Goal: Contribute content: Add original content to the website for others to see

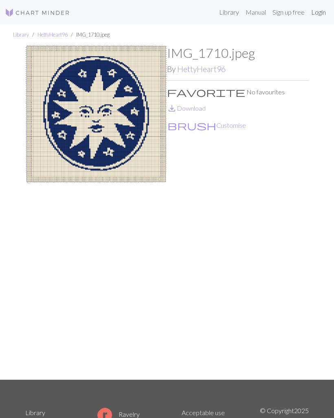
click at [321, 10] on link "Login" at bounding box center [318, 12] width 21 height 16
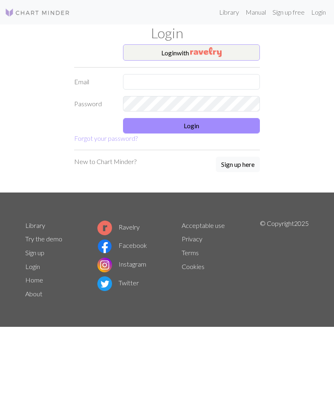
click at [243, 54] on button "Login with" at bounding box center [191, 52] width 137 height 16
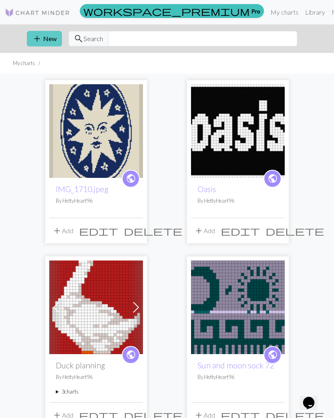
click at [38, 40] on span "add" at bounding box center [37, 38] width 10 height 11
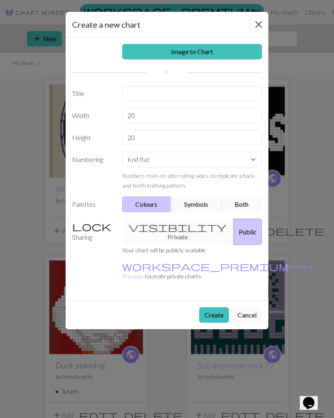
click at [258, 28] on button "Close" at bounding box center [258, 24] width 13 height 13
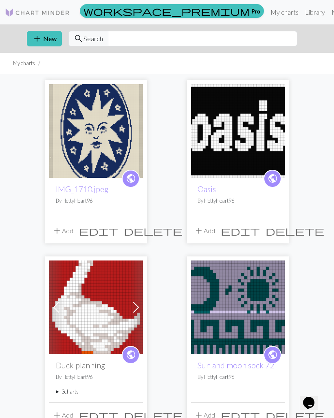
click at [133, 177] on span "public" at bounding box center [131, 178] width 10 height 13
click at [39, 36] on span "add" at bounding box center [37, 38] width 10 height 11
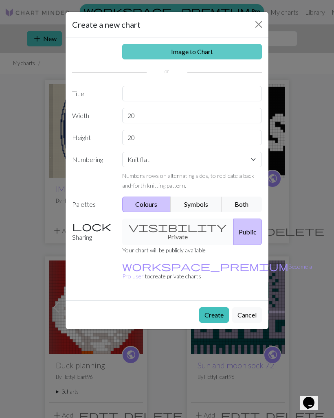
click at [140, 52] on link "Image to Chart" at bounding box center [192, 51] width 140 height 15
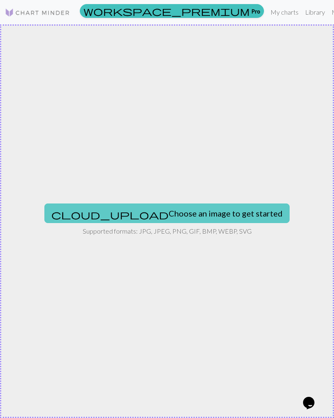
click at [124, 204] on button "cloud_upload Choose an image to get started" at bounding box center [166, 213] width 245 height 20
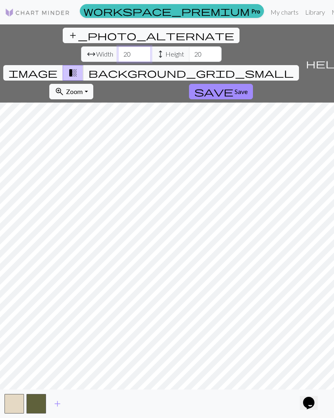
click at [118, 46] on input "20" at bounding box center [134, 53] width 33 height 15
type input "2"
type input "60"
click at [189, 46] on input "20" at bounding box center [205, 53] width 33 height 15
type input "2"
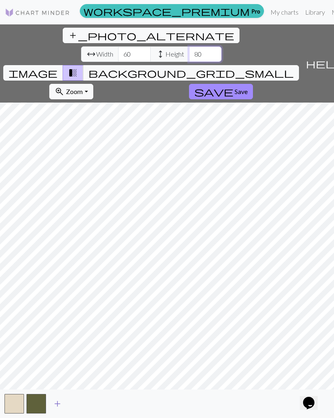
type input "80"
click at [60, 409] on span "add" at bounding box center [57, 403] width 10 height 11
click at [118, 46] on input "60" at bounding box center [134, 53] width 33 height 15
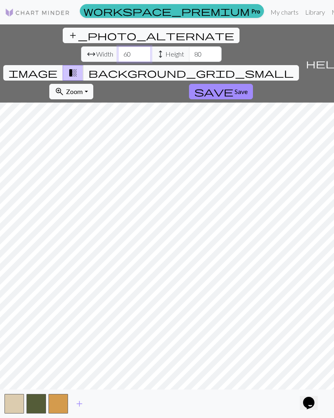
click at [118, 46] on input "60" at bounding box center [134, 53] width 33 height 15
type input "70"
click at [189, 46] on input "80" at bounding box center [205, 53] width 33 height 15
type input "8"
type input "100"
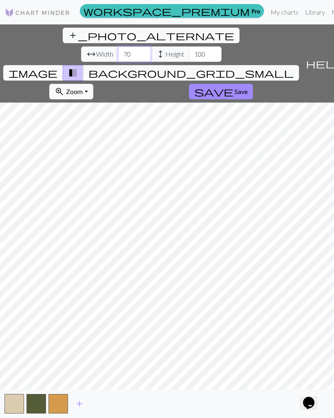
click at [118, 46] on input "70" at bounding box center [134, 53] width 33 height 15
type input "75"
click at [301, 6] on link "Library" at bounding box center [314, 12] width 26 height 16
click at [267, 15] on link "My charts" at bounding box center [284, 12] width 35 height 16
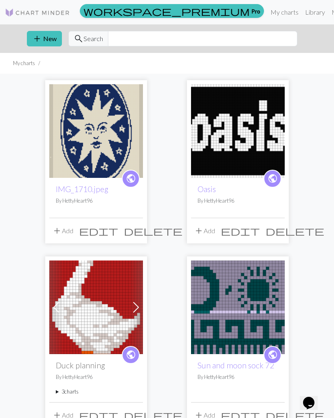
click at [115, 236] on span "edit" at bounding box center [98, 230] width 39 height 11
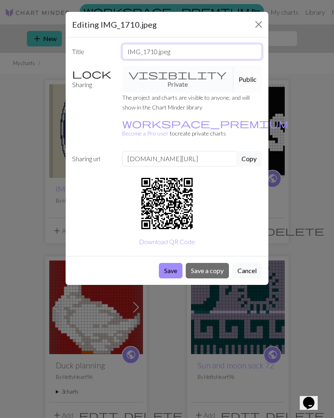
click at [213, 46] on input "IMG_1710.jpeg" at bounding box center [192, 51] width 140 height 15
click at [153, 57] on input "IMG_1710.jpeg" at bounding box center [192, 51] width 140 height 15
click at [153, 56] on input "IMG_1710.jpeg" at bounding box center [192, 51] width 140 height 15
type input "I"
type input "Sun face"
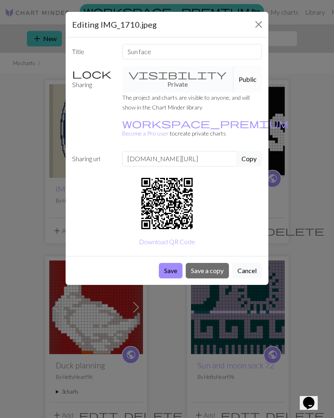
click at [172, 263] on button "Save" at bounding box center [171, 270] width 24 height 15
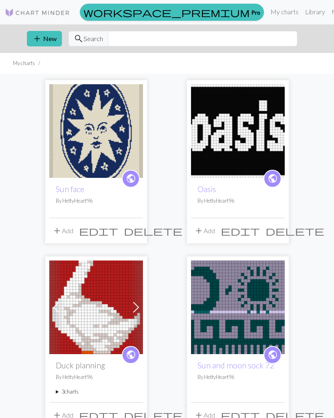
click at [301, 14] on link "Library" at bounding box center [314, 12] width 26 height 16
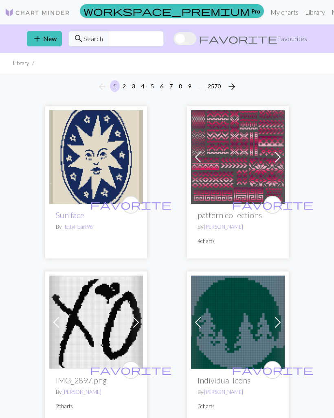
click at [279, 159] on span at bounding box center [277, 157] width 13 height 13
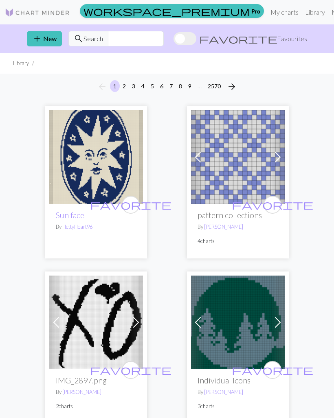
click at [274, 161] on span at bounding box center [277, 157] width 13 height 13
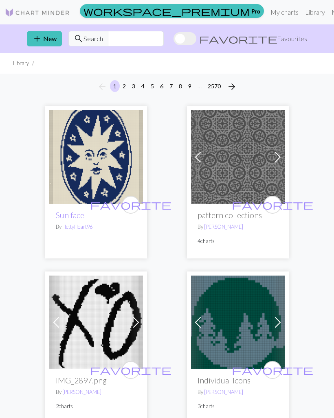
click at [278, 158] on span at bounding box center [277, 157] width 13 height 13
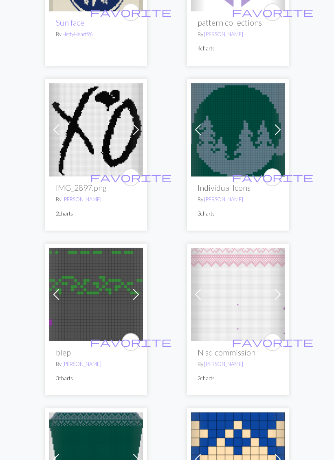
scroll to position [192, 0]
click at [275, 133] on span at bounding box center [277, 129] width 13 height 13
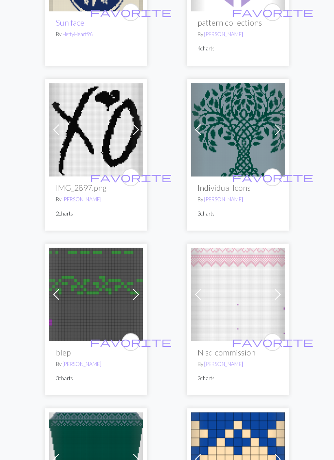
click at [278, 131] on span at bounding box center [277, 129] width 13 height 13
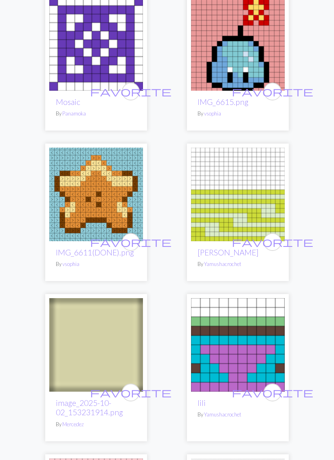
scroll to position [3768, 0]
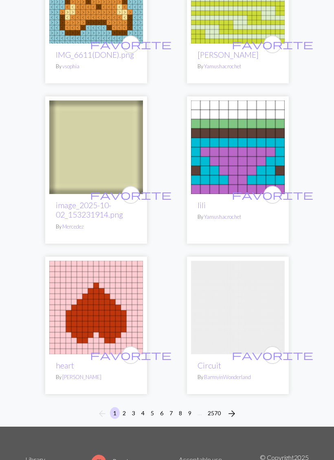
click at [249, 417] on div "arrow_back 1 2 3 4 5 6 7 8 9 … 2570 arrow_forward" at bounding box center [167, 414] width 334 height 26
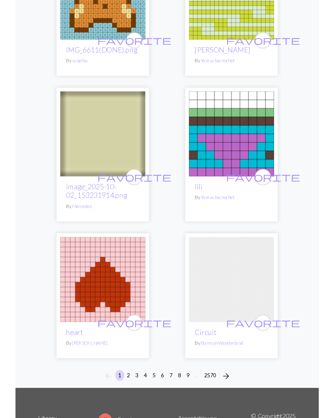
scroll to position [3768, 0]
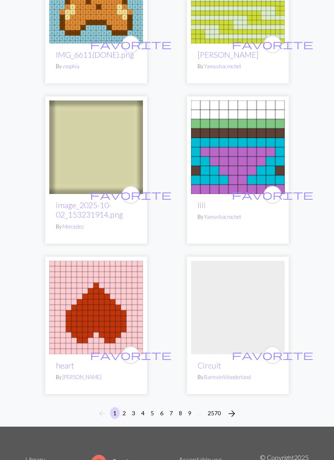
click at [233, 417] on span "arrow_forward" at bounding box center [232, 413] width 10 height 11
click at [230, 417] on span "arrow_forward" at bounding box center [232, 413] width 10 height 11
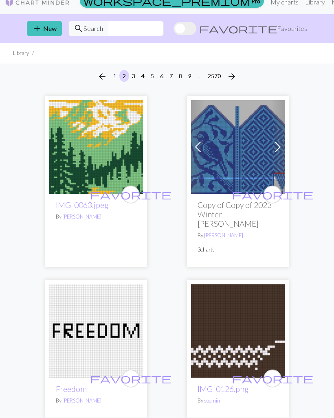
scroll to position [17, 0]
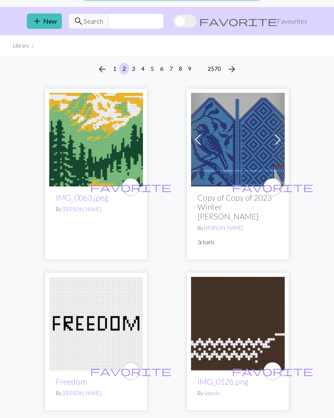
click at [129, 166] on img at bounding box center [96, 140] width 94 height 94
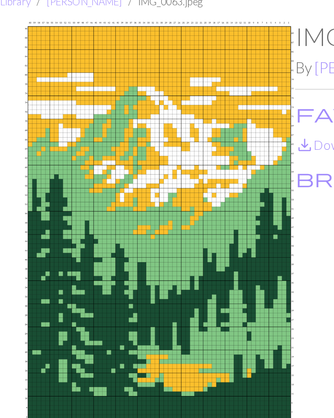
click at [167, 87] on button "favorite No favourites" at bounding box center [226, 92] width 118 height 11
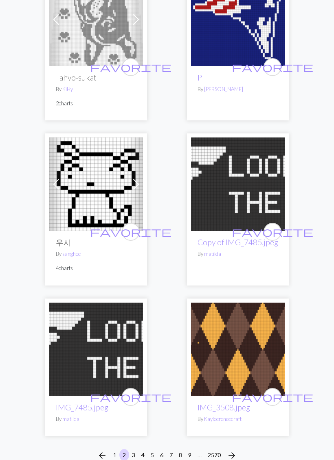
scroll to position [3762, 0]
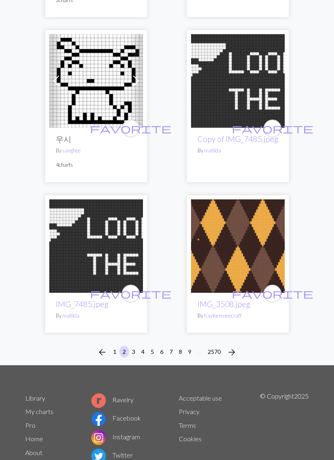
click at [233, 347] on span "arrow_forward" at bounding box center [232, 352] width 10 height 11
click at [231, 347] on span "arrow_forward" at bounding box center [232, 352] width 10 height 11
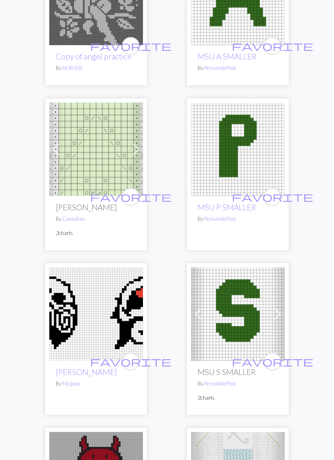
scroll to position [3823, 0]
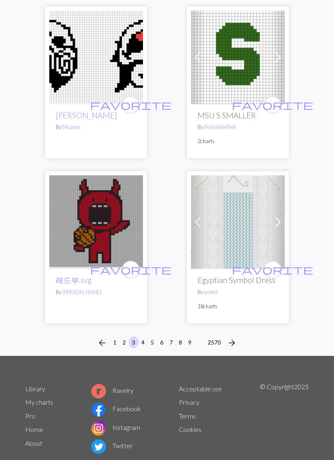
click at [235, 337] on span "arrow_forward" at bounding box center [232, 342] width 10 height 11
click at [190, 336] on button "9" at bounding box center [190, 342] width 10 height 12
click at [189, 336] on button "9" at bounding box center [190, 342] width 10 height 12
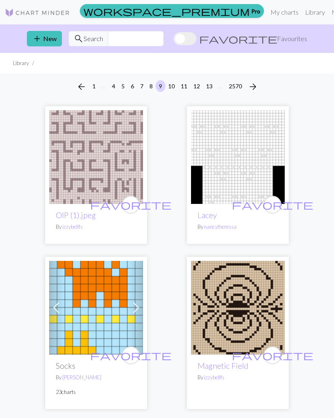
click at [267, 15] on link "My charts" at bounding box center [284, 12] width 35 height 16
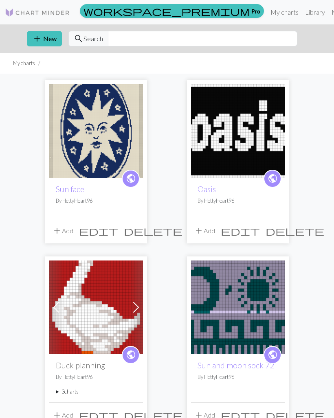
click at [120, 124] on img at bounding box center [96, 131] width 94 height 94
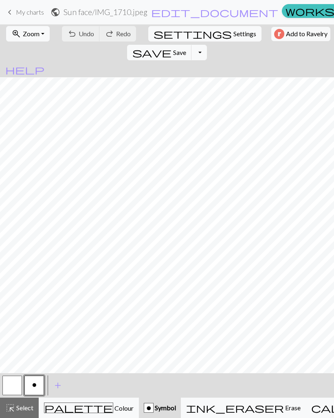
scroll to position [351, 340]
click at [7, 385] on button "button" at bounding box center [12, 385] width 20 height 20
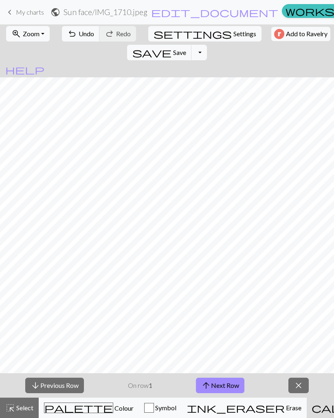
click at [227, 384] on button "arrow_upward Next Row" at bounding box center [220, 384] width 48 height 15
click at [227, 383] on button "arrow_upward Next Row" at bounding box center [220, 384] width 48 height 15
click at [226, 391] on button "arrow_upward Next Row" at bounding box center [220, 384] width 48 height 15
click at [233, 387] on button "arrow_upward Next Row" at bounding box center [220, 384] width 48 height 15
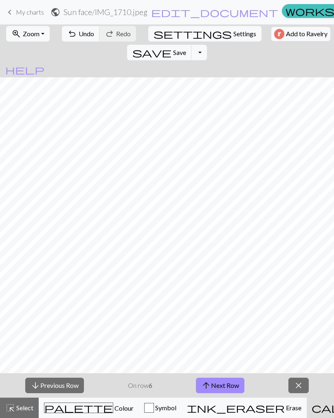
click at [233, 387] on button "arrow_upward Next Row" at bounding box center [220, 384] width 48 height 15
click at [231, 386] on button "arrow_upward Next Row" at bounding box center [220, 384] width 48 height 15
click at [231, 387] on button "arrow_upward Next Row" at bounding box center [220, 384] width 48 height 15
click at [230, 387] on button "arrow_upward Next Row" at bounding box center [220, 384] width 48 height 15
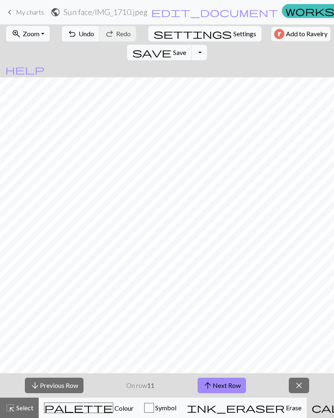
click at [229, 384] on button "arrow_upward Next Row" at bounding box center [221, 384] width 48 height 15
click at [226, 389] on button "arrow_upward Next Row" at bounding box center [221, 384] width 48 height 15
click at [209, 380] on span "arrow_upward" at bounding box center [208, 385] width 10 height 11
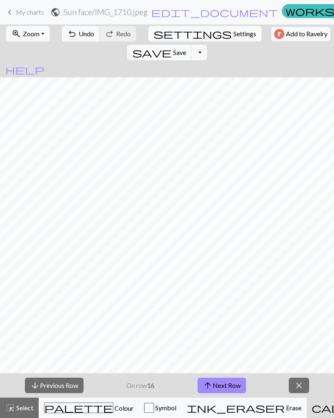
click at [209, 380] on span "arrow_upward" at bounding box center [208, 385] width 10 height 11
click at [218, 383] on button "arrow_upward Next Row" at bounding box center [221, 384] width 48 height 15
click at [217, 383] on button "arrow_upward Next Row" at bounding box center [221, 384] width 48 height 15
click at [220, 383] on button "arrow_upward Next Row" at bounding box center [221, 384] width 48 height 15
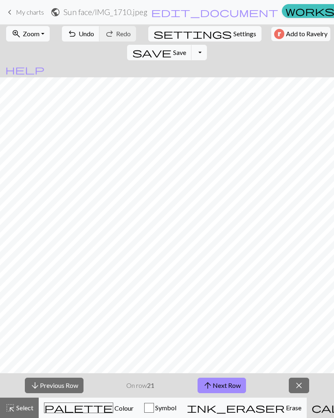
click at [224, 387] on button "arrow_upward Next Row" at bounding box center [221, 384] width 48 height 15
click at [224, 386] on button "arrow_upward Next Row" at bounding box center [221, 384] width 48 height 15
click at [225, 386] on button "arrow_upward Next Row" at bounding box center [221, 384] width 48 height 15
click at [225, 385] on button "arrow_upward Next Row" at bounding box center [221, 384] width 48 height 15
click at [229, 391] on button "arrow_upward Next Row" at bounding box center [221, 384] width 48 height 15
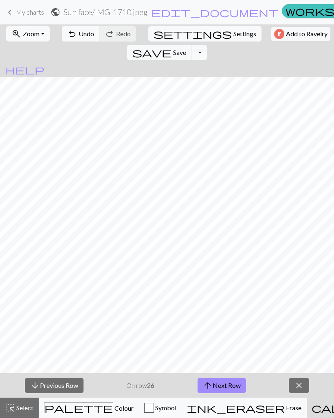
click at [229, 391] on button "arrow_upward Next Row" at bounding box center [221, 384] width 48 height 15
click at [228, 388] on button "arrow_upward Next Row" at bounding box center [221, 384] width 48 height 15
click at [228, 387] on button "arrow_upward Next Row" at bounding box center [221, 384] width 48 height 15
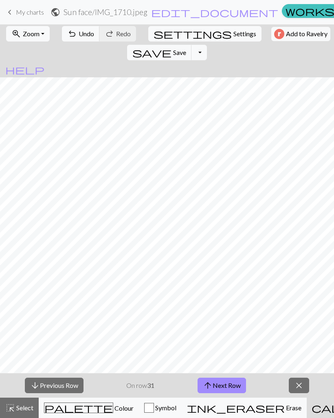
click at [227, 391] on button "arrow_upward Next Row" at bounding box center [221, 384] width 48 height 15
click at [237, 387] on button "arrow_upward Next Row" at bounding box center [221, 384] width 48 height 15
click at [236, 386] on button "arrow_upward Next Row" at bounding box center [221, 384] width 48 height 15
click at [226, 393] on button "arrow_upward Next Row" at bounding box center [221, 384] width 48 height 15
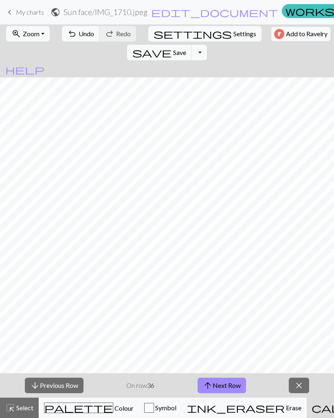
click at [226, 393] on button "arrow_upward Next Row" at bounding box center [221, 384] width 48 height 15
click at [229, 392] on button "arrow_upward Next Row" at bounding box center [221, 384] width 48 height 15
click at [232, 394] on div "arrow_downward Previous Row On row 37 arrow_upward Next Row close" at bounding box center [167, 385] width 334 height 24
click at [230, 392] on button "arrow_upward Next Row" at bounding box center [221, 384] width 48 height 15
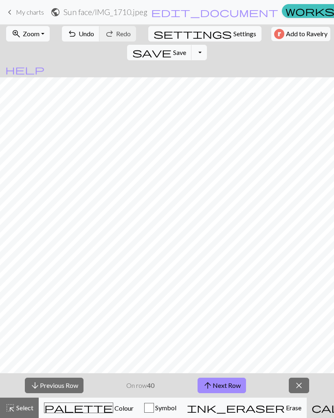
click at [234, 391] on button "arrow_upward Next Row" at bounding box center [221, 384] width 48 height 15
click at [233, 391] on button "arrow_upward Next Row" at bounding box center [221, 384] width 48 height 15
click at [235, 392] on button "arrow_upward Next Row" at bounding box center [221, 384] width 48 height 15
click at [77, 388] on button "arrow_downward Previous Row" at bounding box center [54, 384] width 59 height 15
click at [83, 380] on button "arrow_downward Previous Row" at bounding box center [54, 384] width 59 height 15
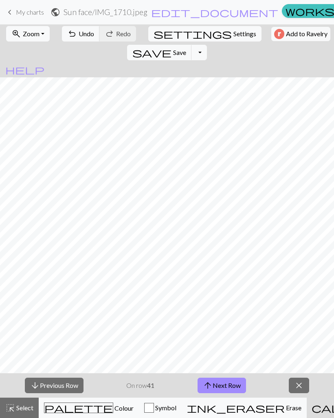
click at [236, 386] on button "arrow_upward Next Row" at bounding box center [221, 384] width 48 height 15
click at [226, 388] on button "arrow_upward Next Row" at bounding box center [221, 384] width 48 height 15
click at [229, 384] on button "arrow_upward Next Row" at bounding box center [221, 384] width 48 height 15
click at [225, 388] on button "arrow_upward Next Row" at bounding box center [221, 384] width 48 height 15
click at [227, 389] on button "arrow_upward Next Row" at bounding box center [221, 384] width 48 height 15
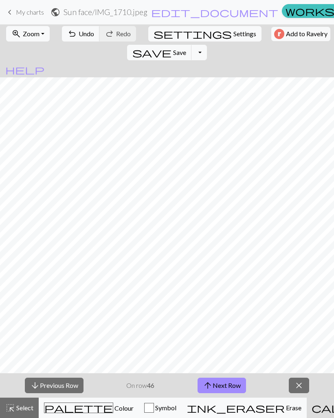
click at [222, 380] on button "arrow_upward Next Row" at bounding box center [221, 384] width 48 height 15
click at [229, 385] on button "arrow_upward Next Row" at bounding box center [221, 384] width 48 height 15
click at [219, 392] on button "arrow_upward Next Row" at bounding box center [221, 384] width 48 height 15
click at [234, 389] on button "arrow_upward Next Row" at bounding box center [221, 384] width 48 height 15
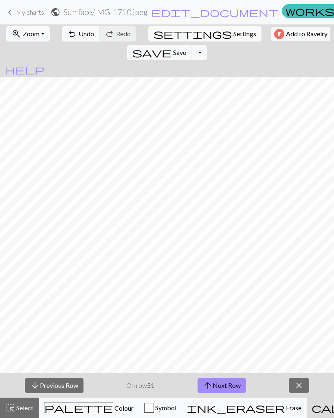
click at [207, 45] on button "Toggle Dropdown" at bounding box center [198, 52] width 15 height 15
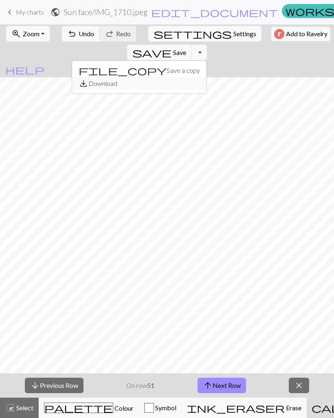
click at [206, 77] on button "save_alt Download" at bounding box center [139, 83] width 134 height 13
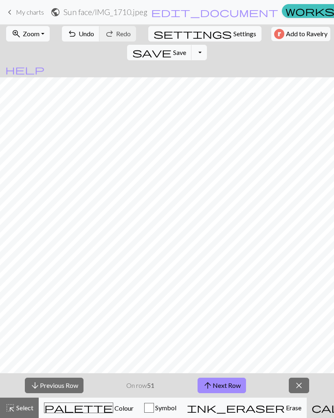
click at [207, 45] on button "Toggle Dropdown" at bounding box center [198, 52] width 15 height 15
click at [206, 64] on button "file_copy Save a copy" at bounding box center [139, 70] width 134 height 13
click at [192, 45] on button "save Save Save" at bounding box center [159, 52] width 65 height 15
click at [171, 47] on span "save" at bounding box center [151, 52] width 39 height 11
click at [207, 45] on button "Toggle Dropdown" at bounding box center [198, 52] width 15 height 15
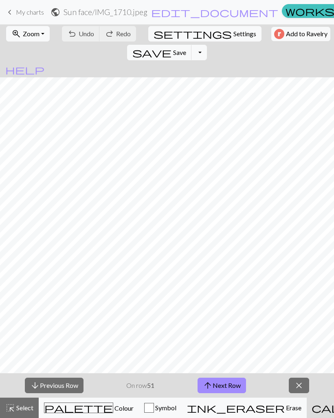
click at [207, 45] on button "Toggle Dropdown" at bounding box center [198, 52] width 15 height 15
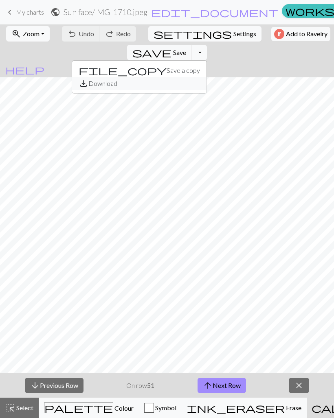
click at [206, 77] on button "save_alt Download" at bounding box center [139, 83] width 134 height 13
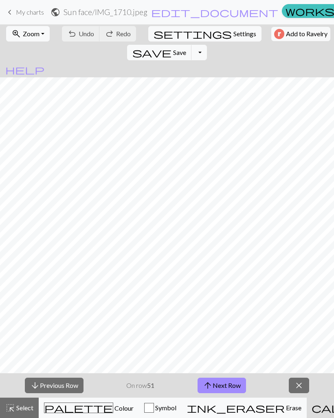
click at [207, 45] on button "Toggle Dropdown" at bounding box center [198, 52] width 15 height 15
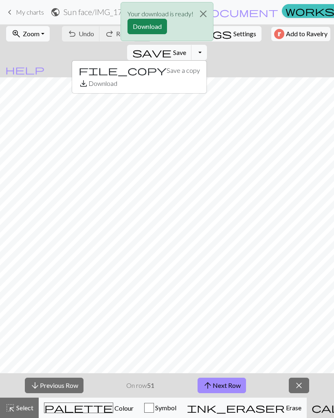
click at [151, 26] on button "Download" at bounding box center [146, 26] width 39 height 15
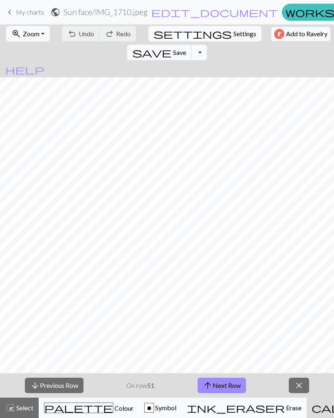
click at [297, 386] on span "close" at bounding box center [299, 385] width 10 height 11
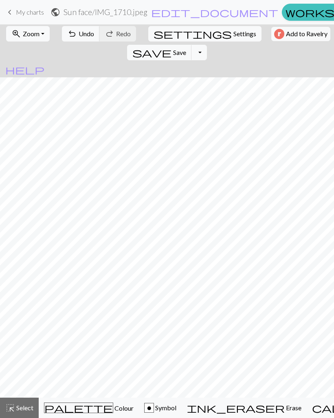
click at [207, 45] on button "Toggle Dropdown" at bounding box center [198, 52] width 15 height 15
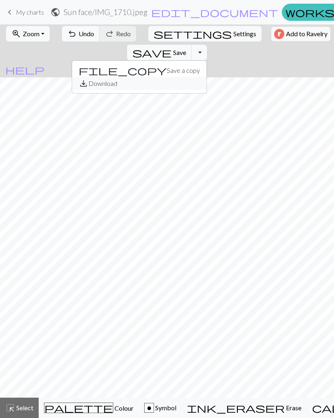
click at [206, 77] on button "save_alt Download" at bounding box center [139, 83] width 134 height 13
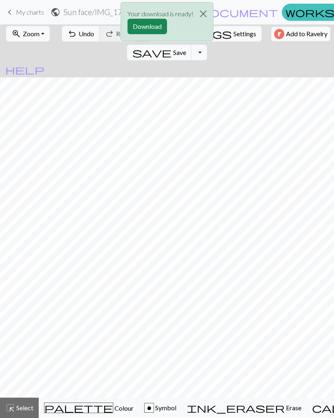
click at [133, 29] on button "Download" at bounding box center [146, 26] width 39 height 15
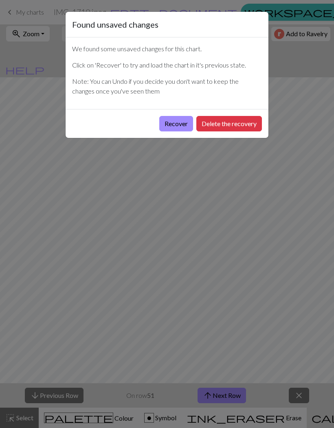
scroll to position [7, 0]
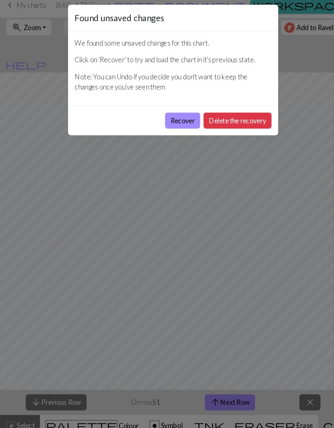
click at [177, 123] on button "Recover" at bounding box center [176, 123] width 34 height 15
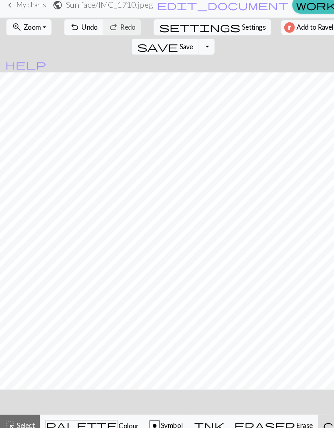
click at [233, 29] on span "Settings" at bounding box center [244, 34] width 23 height 10
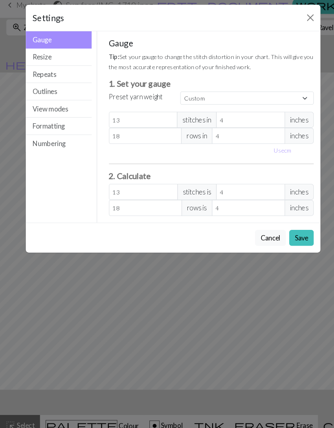
click at [74, 127] on button "Formatting" at bounding box center [56, 129] width 63 height 17
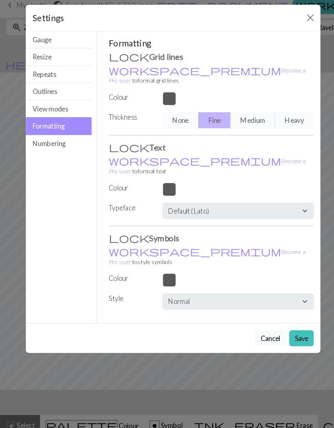
click at [67, 139] on button "Numbering" at bounding box center [56, 145] width 63 height 16
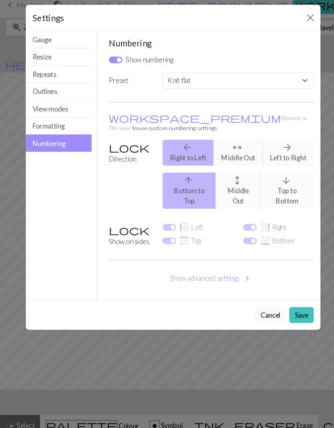
click at [279, 142] on div "arrow_back Right to Left arrows_outward Middle Out arrow_forward Left to Right" at bounding box center [229, 154] width 155 height 25
click at [277, 142] on div "arrow_back Right to Left arrows_outward Middle Out arrow_forward Left to Right" at bounding box center [229, 154] width 155 height 25
click at [281, 142] on div "arrow_back Right to Left arrows_outward Middle Out arrow_forward Left to Right" at bounding box center [229, 154] width 155 height 25
click at [288, 142] on div "arrow_back Right to Left arrows_outward Middle Out arrow_forward Left to Right" at bounding box center [229, 154] width 155 height 25
click at [278, 142] on div "arrow_back Right to Left arrows_outward Middle Out arrow_forward Left to Right" at bounding box center [229, 154] width 155 height 25
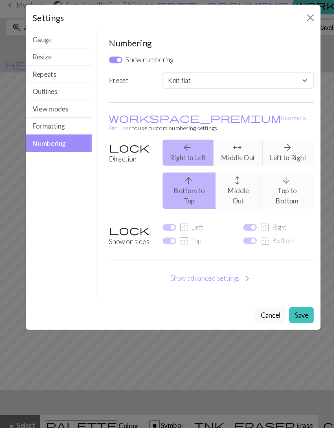
click at [229, 142] on div "arrow_back Right to Left arrows_outward Middle Out arrow_forward Left to Right" at bounding box center [229, 154] width 155 height 25
click at [276, 116] on p "workspace_premium Become a Pro user to use custom numbering settings" at bounding box center [204, 126] width 198 height 20
click at [109, 62] on input "Show numbering" at bounding box center [111, 65] width 13 height 7
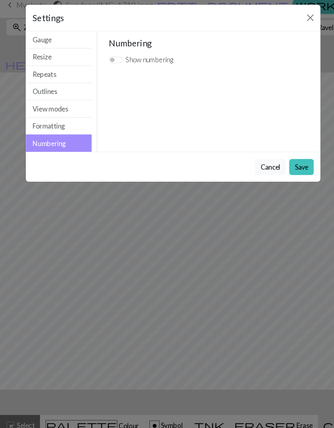
click at [111, 62] on input "Show numbering" at bounding box center [111, 65] width 13 height 7
checkbox input "true"
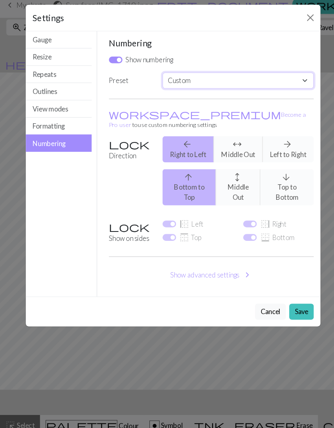
click at [217, 78] on select "Custom Knit flat Knit in the round Lace knitting Cross stitch" at bounding box center [230, 84] width 146 height 15
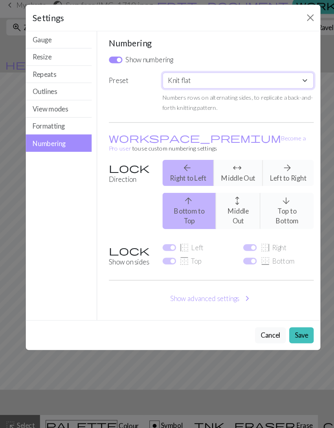
click at [291, 77] on select "Custom Knit flat Knit in the round Lace knitting Cross stitch" at bounding box center [230, 84] width 146 height 15
select select "round"
checkbox input "false"
click at [288, 77] on select "Custom Knit flat Knit in the round Lace knitting Cross stitch" at bounding box center [230, 84] width 146 height 15
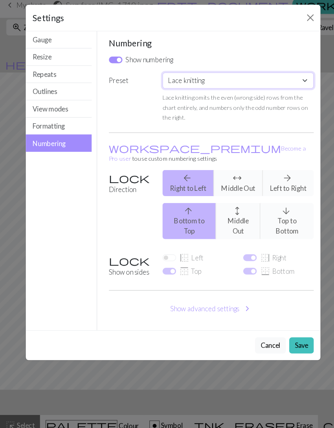
click at [287, 77] on select "Custom Knit flat Knit in the round Lace knitting Cross stitch" at bounding box center [230, 84] width 146 height 15
select select "crossstitch"
checkbox input "true"
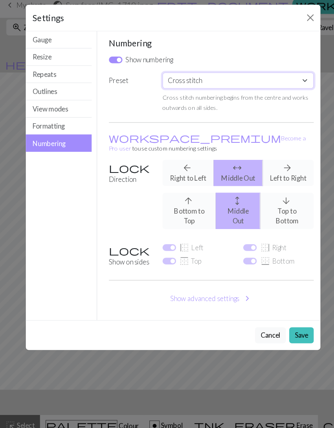
click at [278, 80] on select "Custom Knit flat Knit in the round Lace knitting Cross stitch" at bounding box center [230, 84] width 146 height 15
select select "flat"
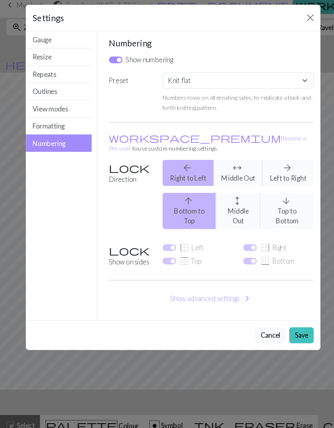
click at [251, 161] on div "arrow_back Right to Left arrows_outward Middle Out arrow_forward Left to Right" at bounding box center [229, 173] width 155 height 25
click at [284, 161] on div "arrow_back Right to Left arrows_outward Middle Out arrow_forward Left to Right" at bounding box center [229, 173] width 155 height 25
click at [62, 121] on button "Formatting" at bounding box center [56, 129] width 63 height 17
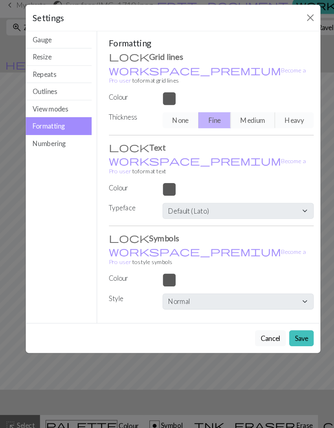
click at [65, 109] on button "View modes" at bounding box center [56, 112] width 63 height 17
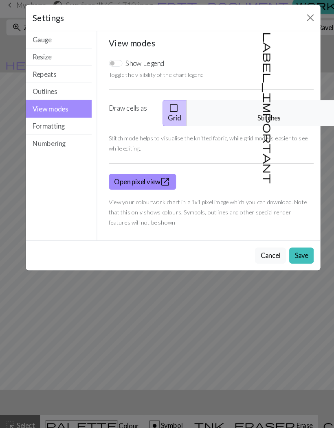
click at [154, 175] on link "Open pixel view open_in_new" at bounding box center [137, 182] width 65 height 15
click at [67, 96] on button "Outlines" at bounding box center [56, 95] width 63 height 17
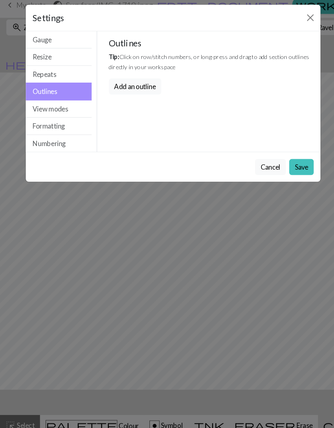
click at [59, 71] on button "Repeats" at bounding box center [56, 79] width 63 height 17
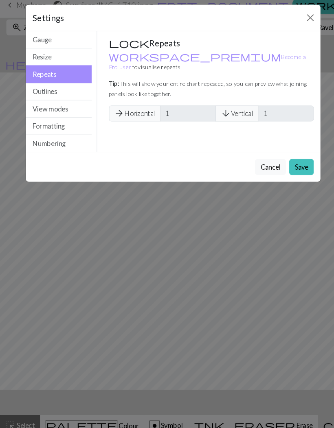
click at [71, 61] on button "Resize" at bounding box center [56, 62] width 63 height 17
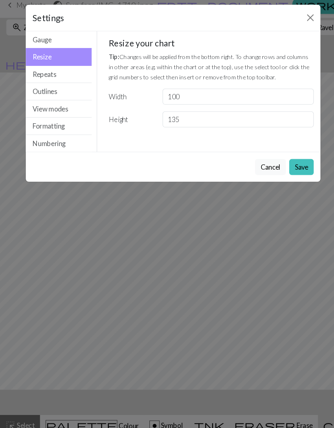
click at [254, 161] on button "Cancel" at bounding box center [261, 168] width 30 height 15
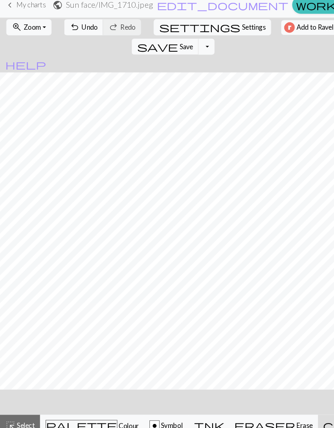
click at [75, 26] on button "undo Undo Undo" at bounding box center [81, 33] width 38 height 15
click at [67, 412] on span "palette" at bounding box center [78, 417] width 68 height 11
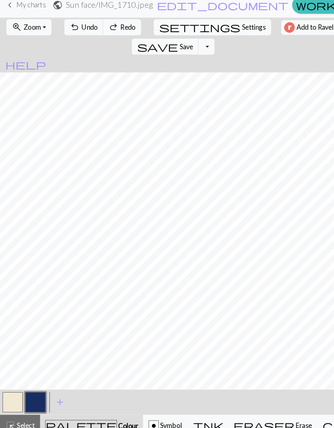
click at [143, 413] on div "o" at bounding box center [148, 418] width 10 height 10
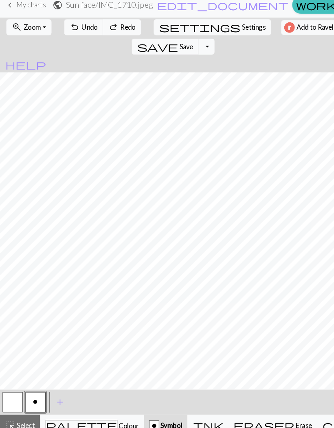
click at [15, 388] on button "button" at bounding box center [12, 396] width 20 height 20
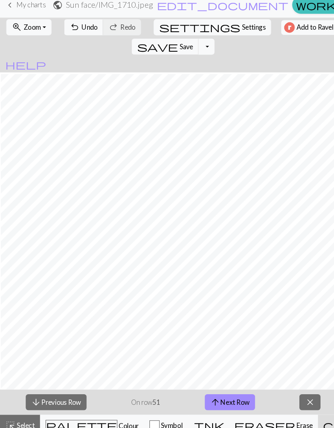
scroll to position [521, 393]
click at [230, 388] on button "arrow_upward Next Row" at bounding box center [221, 395] width 48 height 15
click at [69, 388] on button "arrow_downward Previous Row" at bounding box center [54, 395] width 59 height 15
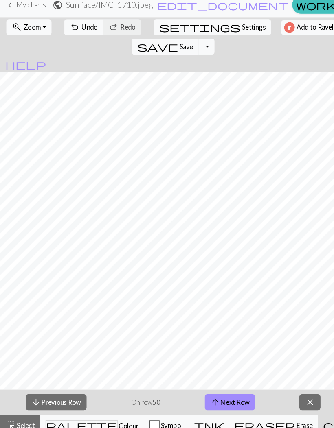
click at [66, 388] on button "arrow_downward Previous Row" at bounding box center [54, 395] width 59 height 15
click at [62, 389] on button "arrow_downward Previous Row" at bounding box center [54, 395] width 59 height 15
click at [57, 392] on button "arrow_downward Previous Row" at bounding box center [54, 395] width 59 height 15
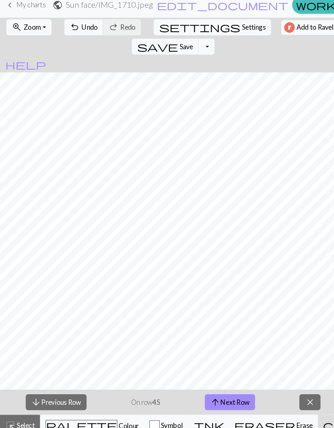
click at [56, 391] on button "arrow_downward Previous Row" at bounding box center [54, 395] width 59 height 15
click at [58, 388] on button "arrow_downward Previous Row" at bounding box center [54, 395] width 59 height 15
click at [62, 388] on button "arrow_downward Previous Row" at bounding box center [54, 395] width 59 height 15
click at [61, 388] on button "arrow_downward Previous Row" at bounding box center [54, 395] width 59 height 15
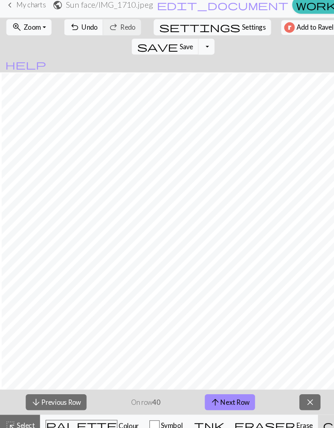
scroll to position [561, 594]
click at [64, 390] on button "arrow_downward Previous Row" at bounding box center [54, 395] width 59 height 15
click at [63, 389] on button "arrow_downward Previous Row" at bounding box center [54, 395] width 59 height 15
click at [69, 392] on button "arrow_downward Previous Row" at bounding box center [54, 395] width 59 height 15
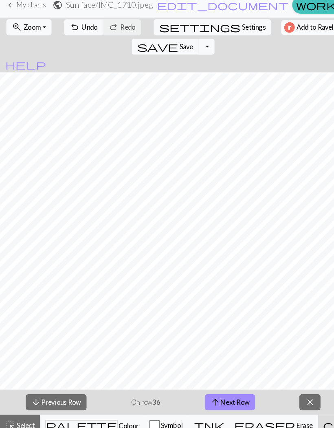
click at [73, 391] on button "arrow_downward Previous Row" at bounding box center [54, 395] width 59 height 15
click at [74, 388] on button "arrow_downward Previous Row" at bounding box center [54, 395] width 59 height 15
click at [71, 388] on button "arrow_downward Previous Row" at bounding box center [54, 395] width 59 height 15
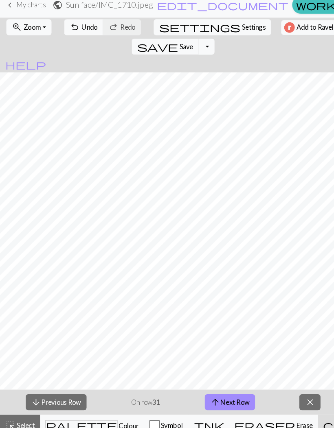
click at [71, 388] on button "arrow_downward Previous Row" at bounding box center [54, 395] width 59 height 15
click at [70, 388] on button "arrow_downward Previous Row" at bounding box center [54, 395] width 59 height 15
click at [70, 389] on button "arrow_downward Previous Row" at bounding box center [54, 395] width 59 height 15
click at [69, 389] on button "arrow_downward Previous Row" at bounding box center [54, 395] width 59 height 15
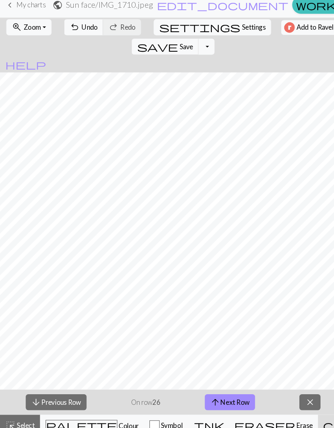
click at [70, 389] on button "arrow_downward Previous Row" at bounding box center [54, 395] width 59 height 15
click at [69, 389] on button "arrow_downward Previous Row" at bounding box center [54, 395] width 59 height 15
click at [71, 389] on button "arrow_downward Previous Row" at bounding box center [54, 395] width 59 height 15
click at [71, 388] on button "arrow_downward Previous Row" at bounding box center [54, 395] width 59 height 15
click at [73, 391] on button "arrow_downward Previous Row" at bounding box center [54, 395] width 59 height 15
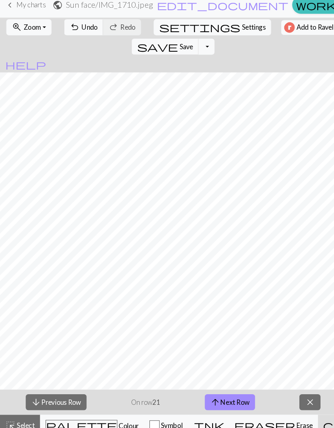
click at [73, 391] on button "arrow_downward Previous Row" at bounding box center [54, 395] width 59 height 15
click at [70, 393] on button "arrow_downward Previous Row" at bounding box center [54, 395] width 59 height 15
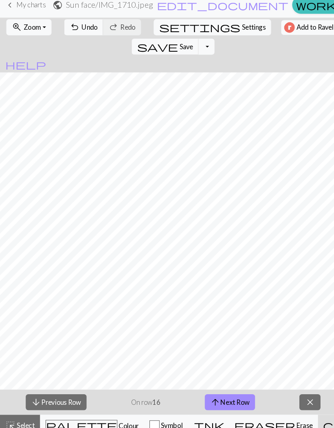
click at [77, 391] on button "arrow_downward Previous Row" at bounding box center [54, 395] width 59 height 15
click at [71, 393] on button "arrow_downward Previous Row" at bounding box center [54, 395] width 59 height 15
click at [69, 393] on button "arrow_downward Previous Row" at bounding box center [54, 395] width 59 height 15
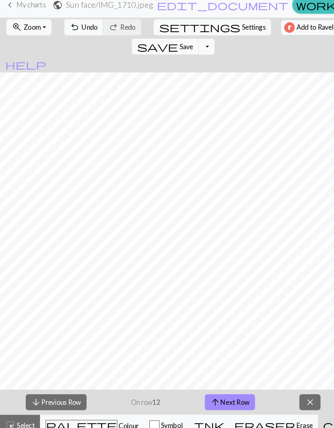
click at [69, 393] on button "arrow_downward Previous Row" at bounding box center [54, 395] width 59 height 15
click at [68, 394] on button "arrow_downward Previous Row" at bounding box center [54, 395] width 59 height 15
click at [61, 395] on button "arrow_downward Previous Row" at bounding box center [54, 395] width 59 height 15
click at [64, 398] on div "arrow_downward Previous Row On row 8 arrow_upward Next Row close" at bounding box center [167, 395] width 334 height 24
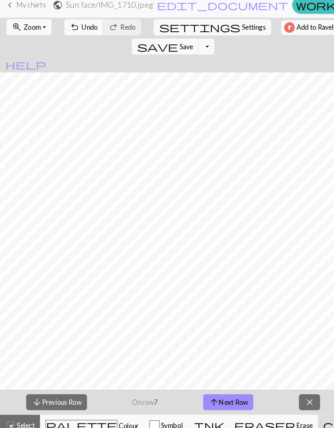
click at [61, 395] on button "arrow_downward Previous Row" at bounding box center [54, 395] width 59 height 15
click at [64, 398] on div "arrow_downward Previous Row On row 6 arrow_upward Next Row close" at bounding box center [167, 395] width 334 height 24
click at [63, 395] on button "arrow_downward Previous Row" at bounding box center [54, 395] width 59 height 15
click at [204, 392] on span "arrow_upward" at bounding box center [206, 395] width 10 height 11
click at [226, 393] on button "arrow_upward Next Row" at bounding box center [220, 395] width 48 height 15
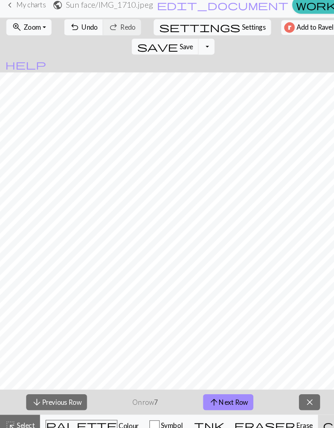
click at [228, 388] on button "arrow_upward Next Row" at bounding box center [220, 395] width 48 height 15
click at [239, 388] on button "arrow_upward Next Row" at bounding box center [220, 395] width 48 height 15
click at [214, 390] on button "arrow_upward Next Row" at bounding box center [220, 395] width 48 height 15
click at [218, 389] on button "arrow_upward Next Row" at bounding box center [221, 395] width 48 height 15
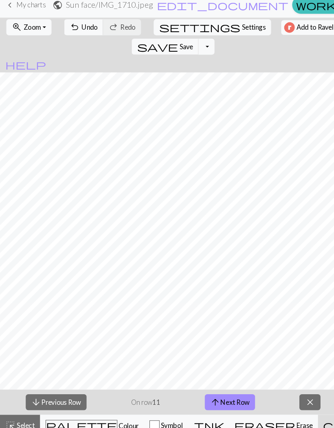
scroll to position [508, 410]
click at [211, 390] on span "arrow_upward" at bounding box center [208, 395] width 10 height 11
click at [238, 395] on button "arrow_upward Next Row" at bounding box center [221, 395] width 48 height 15
click at [229, 395] on button "arrow_upward Next Row" at bounding box center [221, 395] width 48 height 15
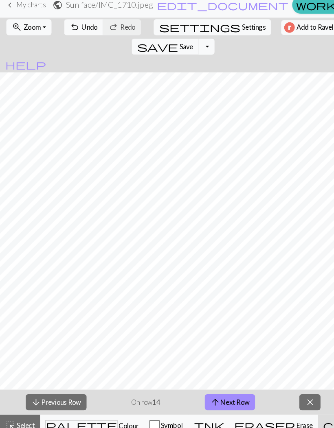
click at [239, 388] on button "arrow_upward Next Row" at bounding box center [221, 395] width 48 height 15
click at [234, 388] on button "arrow_upward Next Row" at bounding box center [221, 395] width 48 height 15
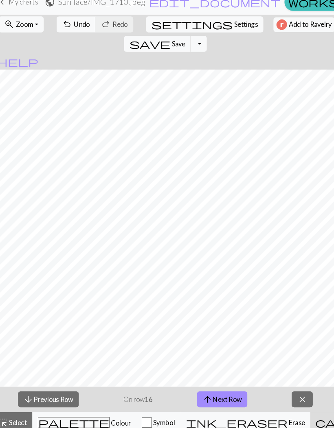
scroll to position [0, 12]
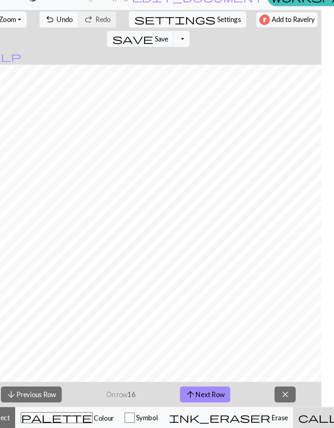
click at [190, 388] on button "arrow_upward Next Row" at bounding box center [209, 395] width 48 height 15
click at [194, 388] on button "arrow_upward Next Row" at bounding box center [209, 395] width 48 height 15
click at [199, 388] on button "arrow_upward Next Row" at bounding box center [209, 395] width 48 height 15
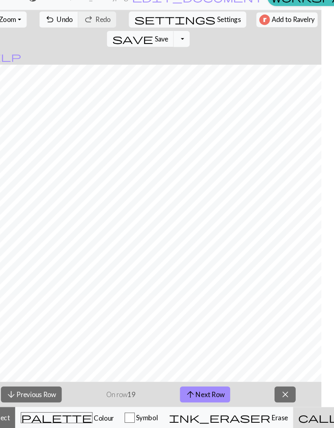
scroll to position [658, 553]
click at [203, 388] on button "arrow_upward Next Row" at bounding box center [209, 395] width 48 height 15
click at [208, 388] on button "arrow_upward Next Row" at bounding box center [209, 395] width 48 height 15
click at [174, 48] on span "Save" at bounding box center [167, 52] width 13 height 8
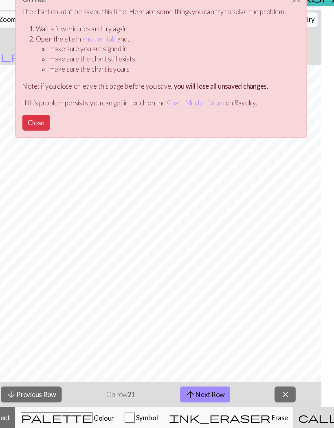
click at [98, 48] on link "another tab" at bounding box center [107, 52] width 33 height 8
click at [34, 126] on button "Close" at bounding box center [46, 133] width 26 height 15
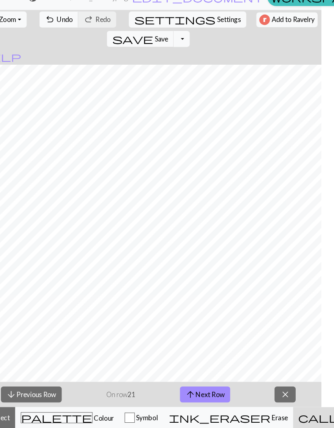
click at [179, 45] on button "save Save Save" at bounding box center [147, 52] width 65 height 15
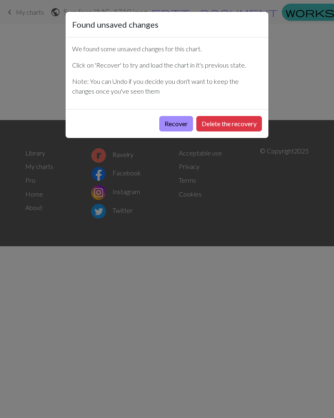
click at [167, 128] on button "Recover" at bounding box center [176, 123] width 34 height 15
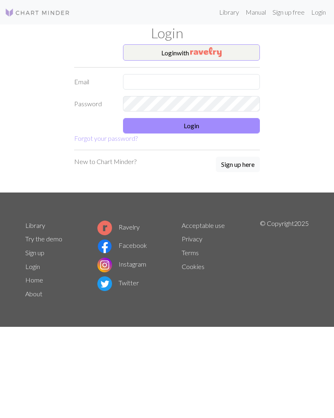
click at [245, 51] on button "Login with" at bounding box center [191, 52] width 137 height 16
